Goal: Task Accomplishment & Management: Use online tool/utility

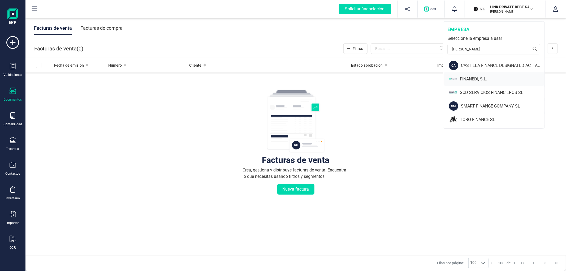
type input "[PERSON_NAME]"
click at [462, 76] on div "FINANEDI, S.L." at bounding box center [502, 79] width 85 height 6
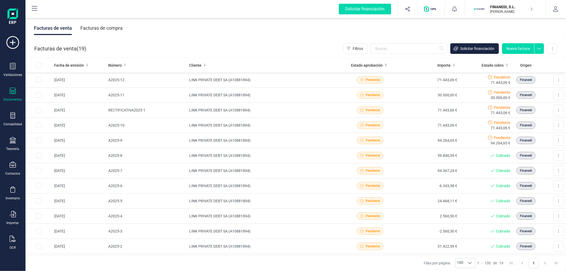
click at [1, 120] on div "Solicitar financiación Validaciones Documentos Documentos Presupuestos Pedidos …" at bounding box center [12, 135] width 25 height 271
click at [115, 20] on div "Facturas de venta Facturas de compra" at bounding box center [295, 28] width 541 height 22
click at [107, 29] on div "Facturas de compra" at bounding box center [101, 28] width 42 height 14
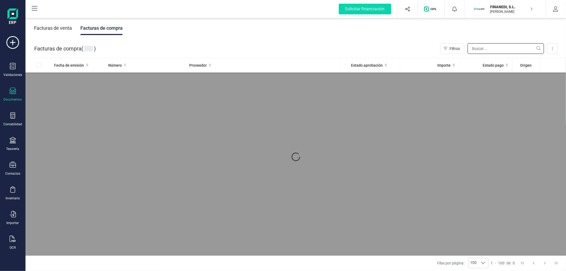
click at [491, 52] on input "text" at bounding box center [506, 48] width 76 height 11
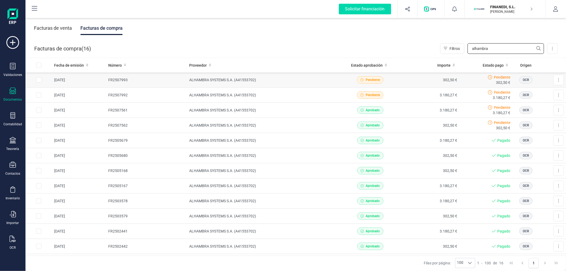
type input "alhambra"
click at [230, 80] on td "ALHAMBRA SYSTEMS S.A. (A41553702)" at bounding box center [263, 79] width 153 height 15
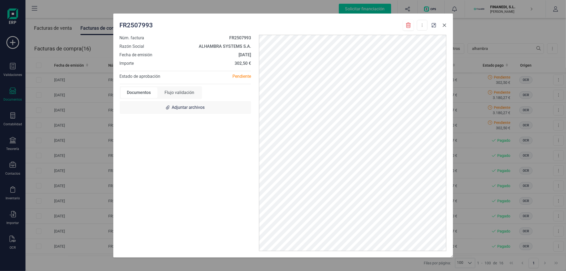
click at [445, 23] on icon "button" at bounding box center [444, 25] width 4 height 4
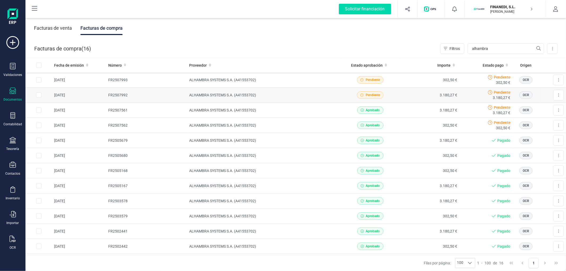
click at [240, 95] on td "ALHAMBRA SYSTEMS S.A. (A41553702)" at bounding box center [263, 95] width 153 height 15
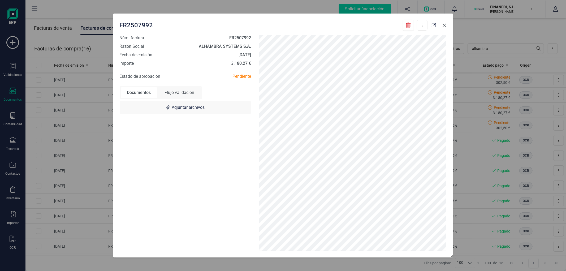
click at [444, 24] on icon "button" at bounding box center [444, 25] width 4 height 4
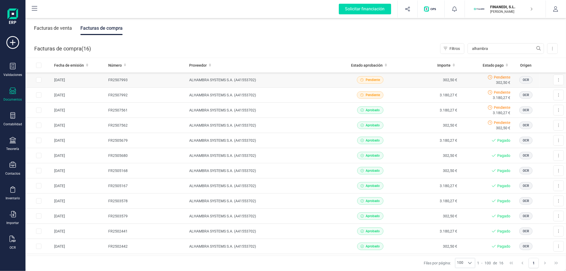
click at [318, 81] on td "ALHAMBRA SYSTEMS S.A. (A41553702)" at bounding box center [263, 79] width 153 height 15
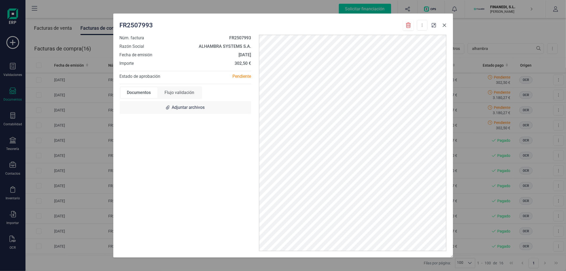
click at [442, 25] on button "button" at bounding box center [444, 25] width 8 height 8
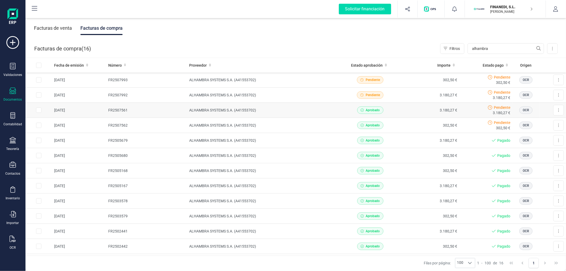
scroll to position [70, 0]
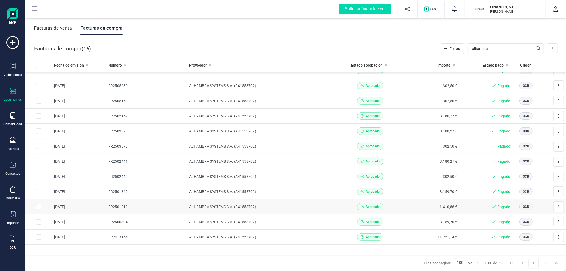
click at [404, 205] on td "1.410,86 €" at bounding box center [429, 206] width 59 height 15
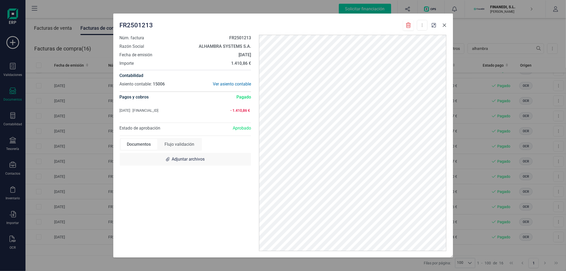
click at [445, 27] on button "button" at bounding box center [444, 25] width 8 height 8
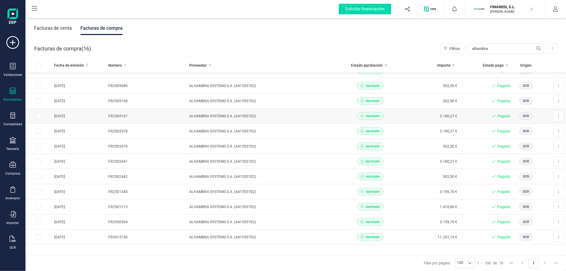
scroll to position [0, 0]
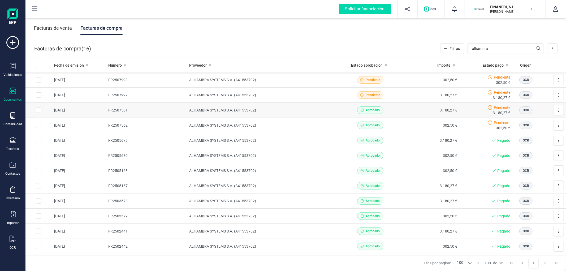
click at [210, 107] on td "ALHAMBRA SYSTEMS S.A. (A41553702)" at bounding box center [263, 110] width 153 height 15
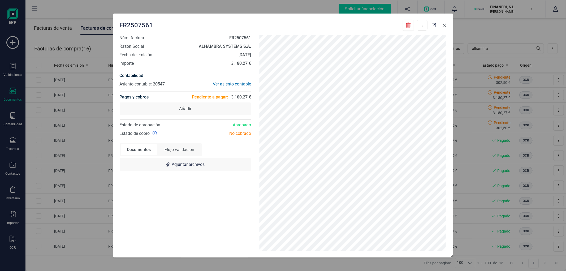
click at [444, 25] on icon "button" at bounding box center [444, 25] width 3 height 3
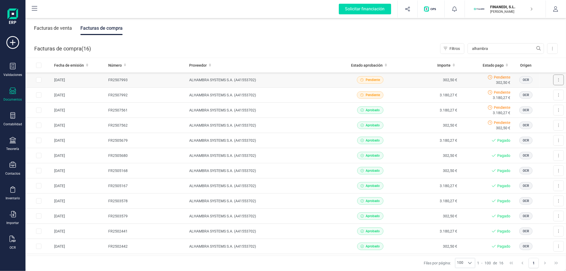
click at [555, 80] on button at bounding box center [558, 80] width 11 height 11
click at [553, 129] on button at bounding box center [558, 125] width 11 height 11
click at [555, 111] on button at bounding box center [558, 110] width 11 height 11
click at [365, 42] on div "Facturas de compra ( 16 ) Filtros alhambra Importar Carga masiva (Excel) Factur…" at bounding box center [296, 49] width 541 height 18
click at [12, 139] on icon at bounding box center [13, 140] width 6 height 6
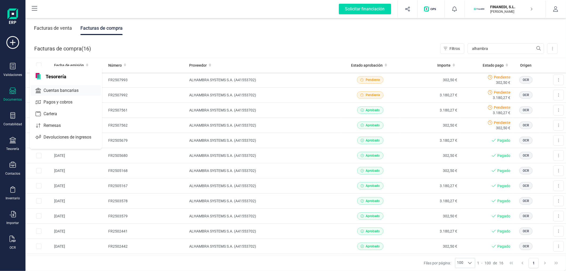
click at [68, 91] on span "Cuentas bancarias" at bounding box center [64, 90] width 47 height 6
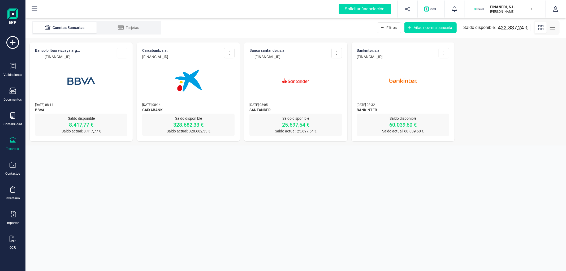
click at [164, 89] on div at bounding box center [188, 77] width 92 height 36
click at [95, 87] on img at bounding box center [81, 80] width 45 height 45
click at [384, 73] on img at bounding box center [403, 80] width 45 height 45
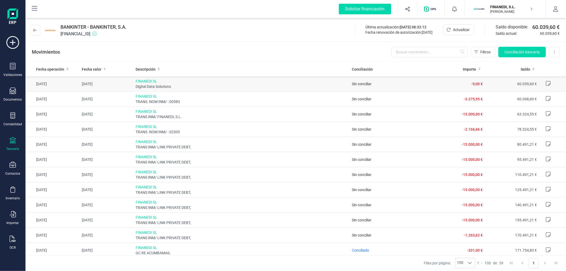
click at [158, 87] on span "Digital Data Solutions" at bounding box center [242, 86] width 212 height 5
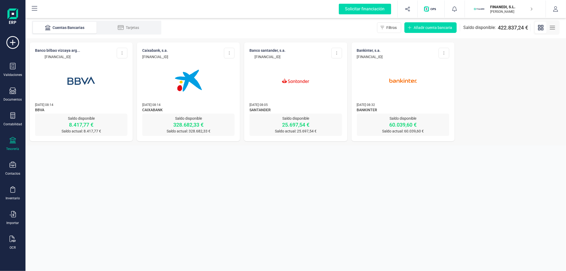
click at [275, 89] on img at bounding box center [295, 80] width 45 height 45
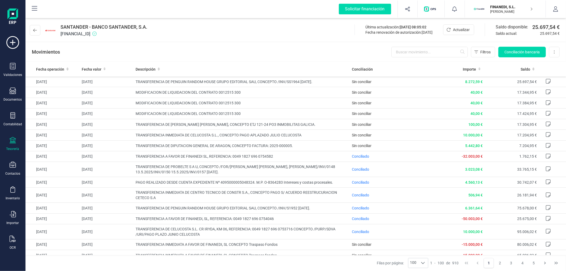
click at [256, 23] on div "SANTANDER - BANCO SANTANDER, S.A. [FINANCIAL_ID] Última actualización: [DATE] 0…" at bounding box center [295, 29] width 541 height 24
drag, startPoint x: 244, startPoint y: 39, endPoint x: 239, endPoint y: 51, distance: 13.2
click at [242, 47] on div "SANTANDER - BANCO SANTANDER, S.A. [FINANCIAL_ID] Última actualización: [DATE] 0…" at bounding box center [295, 39] width 541 height 45
drag, startPoint x: 239, startPoint y: 51, endPoint x: 249, endPoint y: 46, distance: 10.7
click at [239, 51] on div "Movimientos Filtros Conciliación bancaria Descargar Excel Eliminar cuenta" at bounding box center [295, 51] width 541 height 19
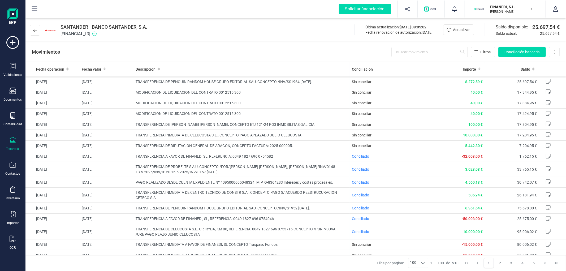
click at [281, 32] on div "SANTANDER - BANCO SANTANDER, S.A. [FINANCIAL_ID] Última actualización: [DATE] 0…" at bounding box center [295, 29] width 541 height 24
